Goal: Transaction & Acquisition: Download file/media

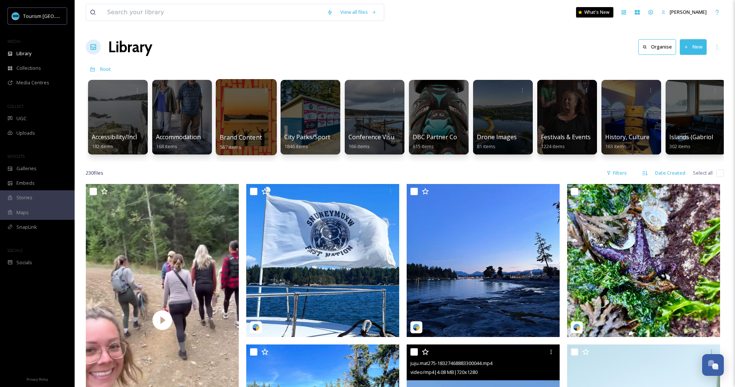
click at [231, 131] on div at bounding box center [246, 117] width 61 height 76
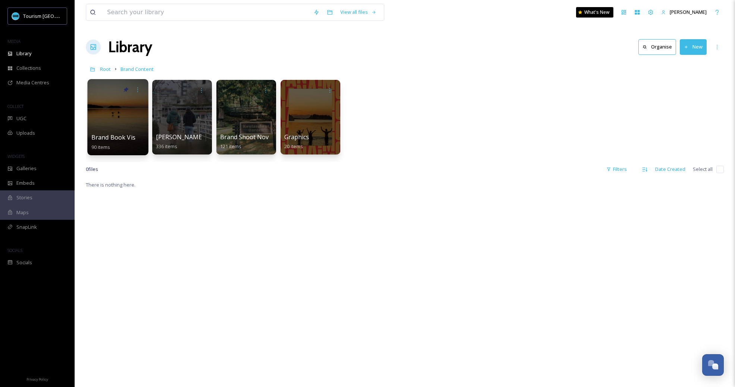
click at [114, 132] on div at bounding box center [117, 117] width 61 height 76
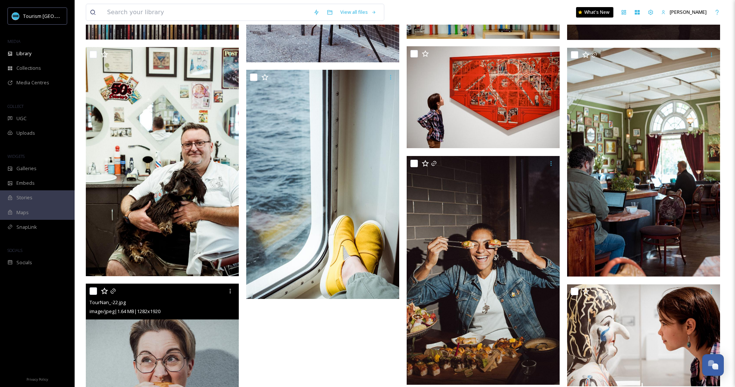
scroll to position [3108, 0]
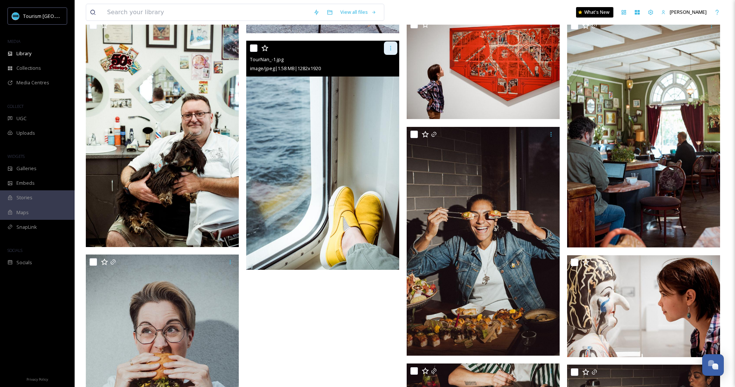
click at [388, 50] on icon at bounding box center [391, 48] width 6 height 6
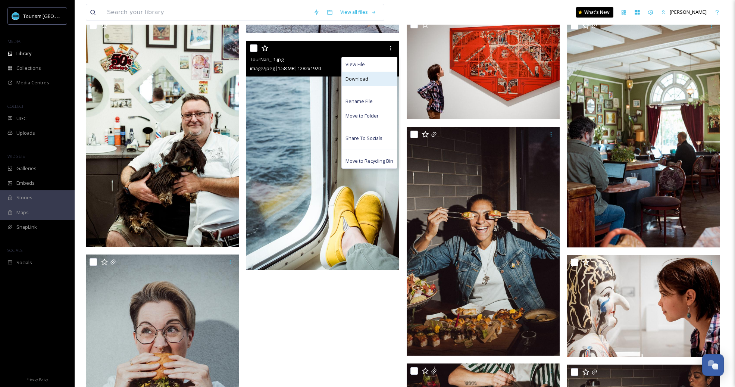
click at [369, 79] on div "Download" at bounding box center [369, 79] width 55 height 15
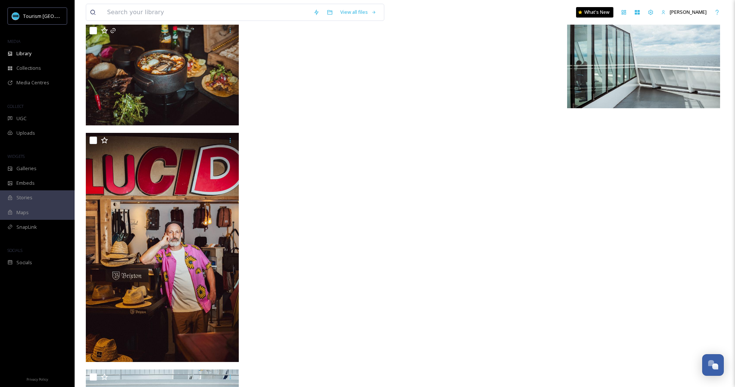
scroll to position [3842, 0]
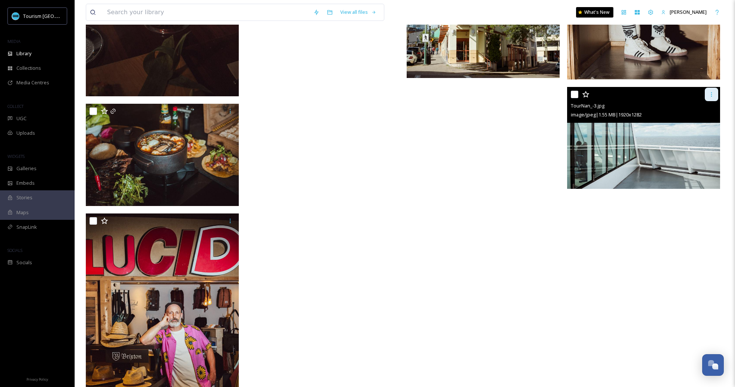
click at [710, 93] on icon at bounding box center [712, 94] width 6 height 6
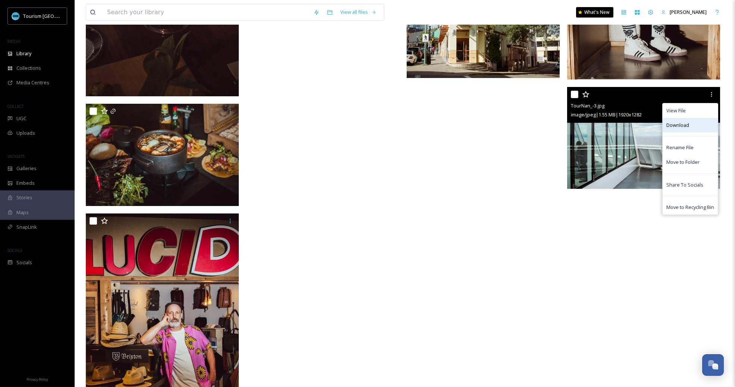
click at [690, 129] on div "Download" at bounding box center [690, 125] width 55 height 15
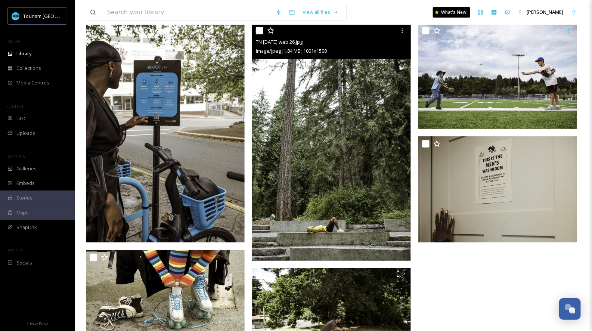
scroll to position [4399, 0]
